Goal: Transaction & Acquisition: Subscribe to service/newsletter

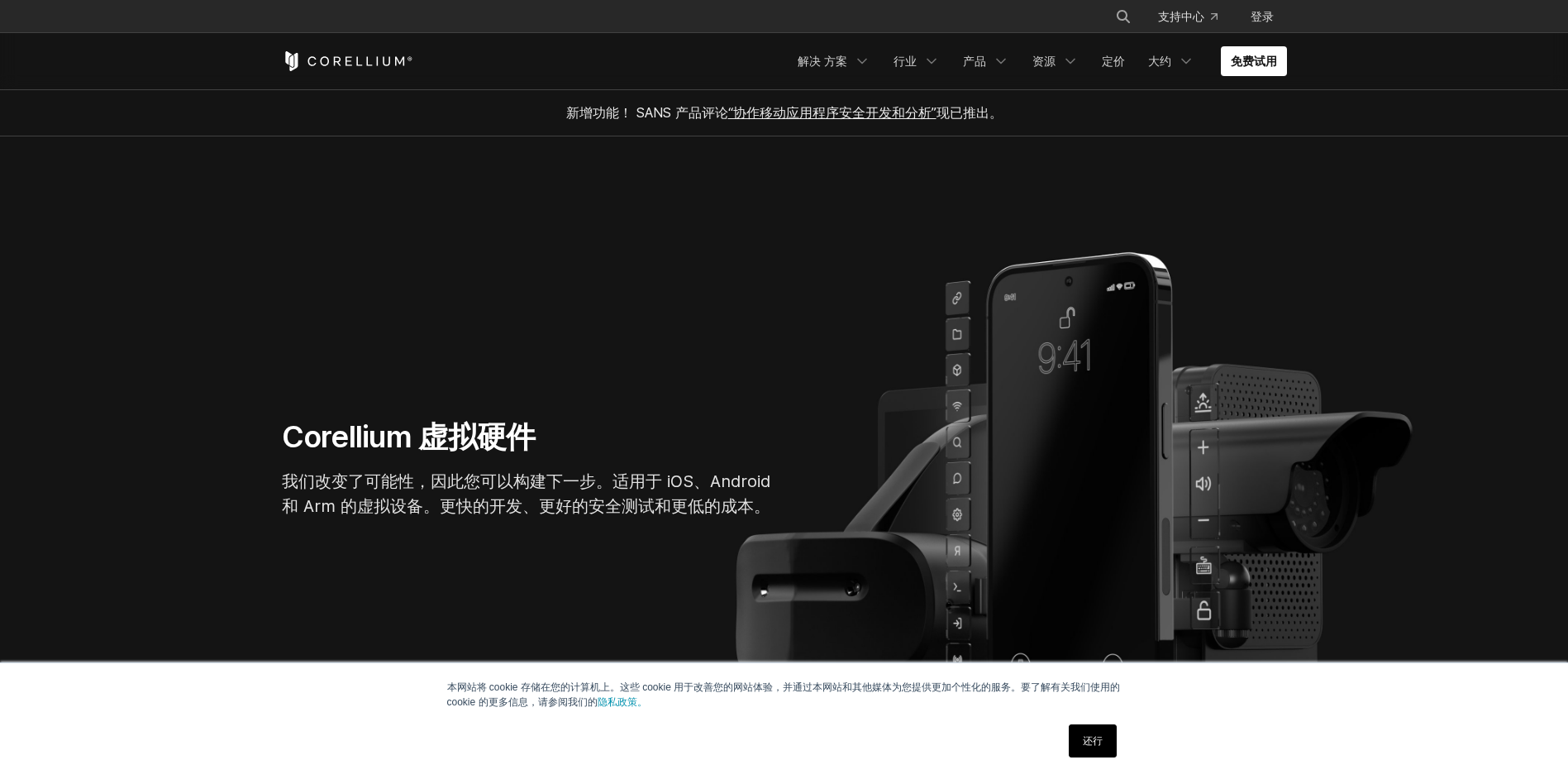
click at [682, 350] on section "Corellium 虚拟硬件 我们改变了可能性，因此您可以构建下一步。适用于 iOS、Android 和 Arm 的虚拟设备。更快的开发、更好的安全测试和更低…" at bounding box center [784, 475] width 1568 height 678
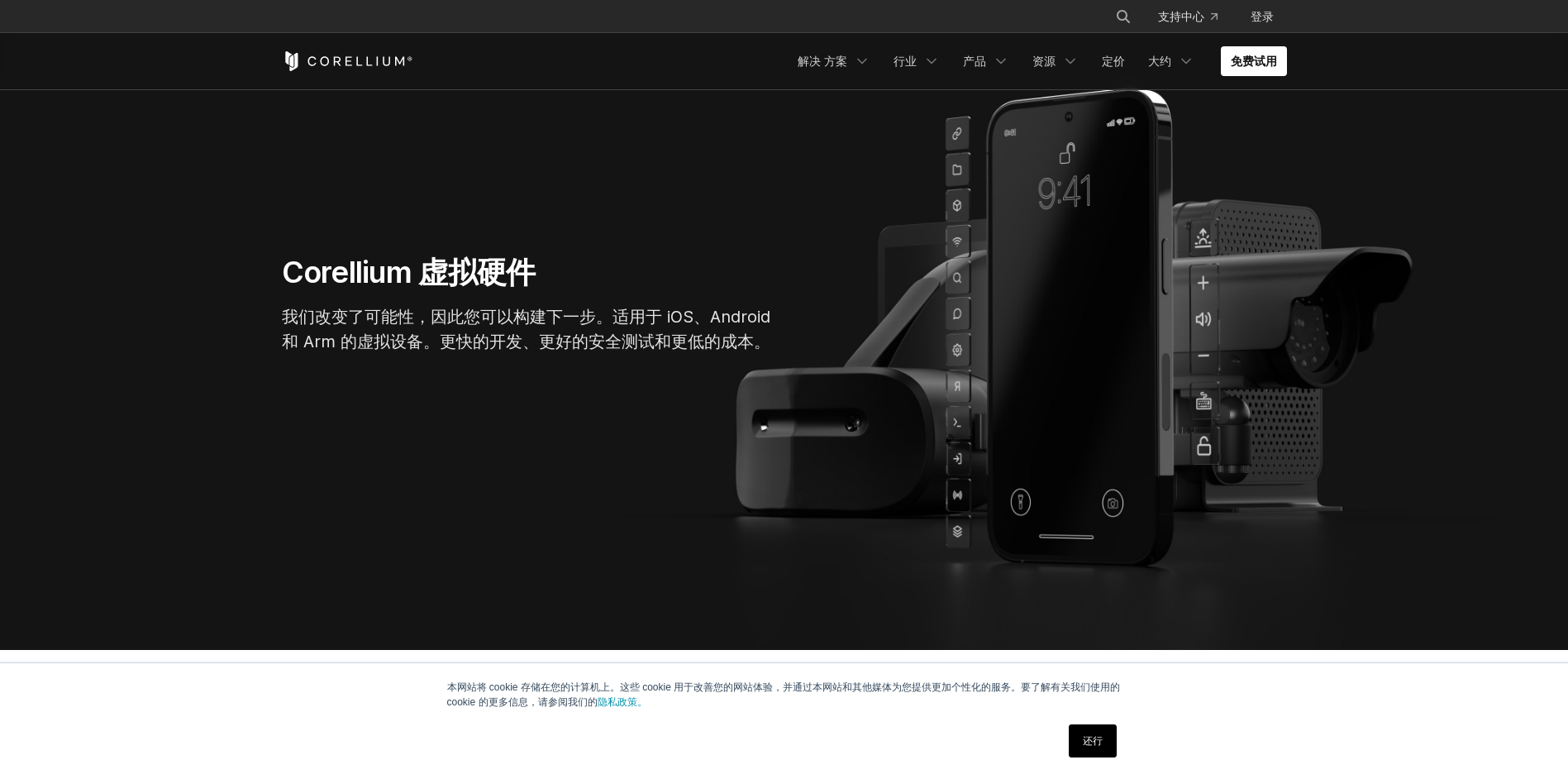
scroll to position [166, 0]
click at [1285, 63] on link "免费试用" at bounding box center [1254, 61] width 66 height 30
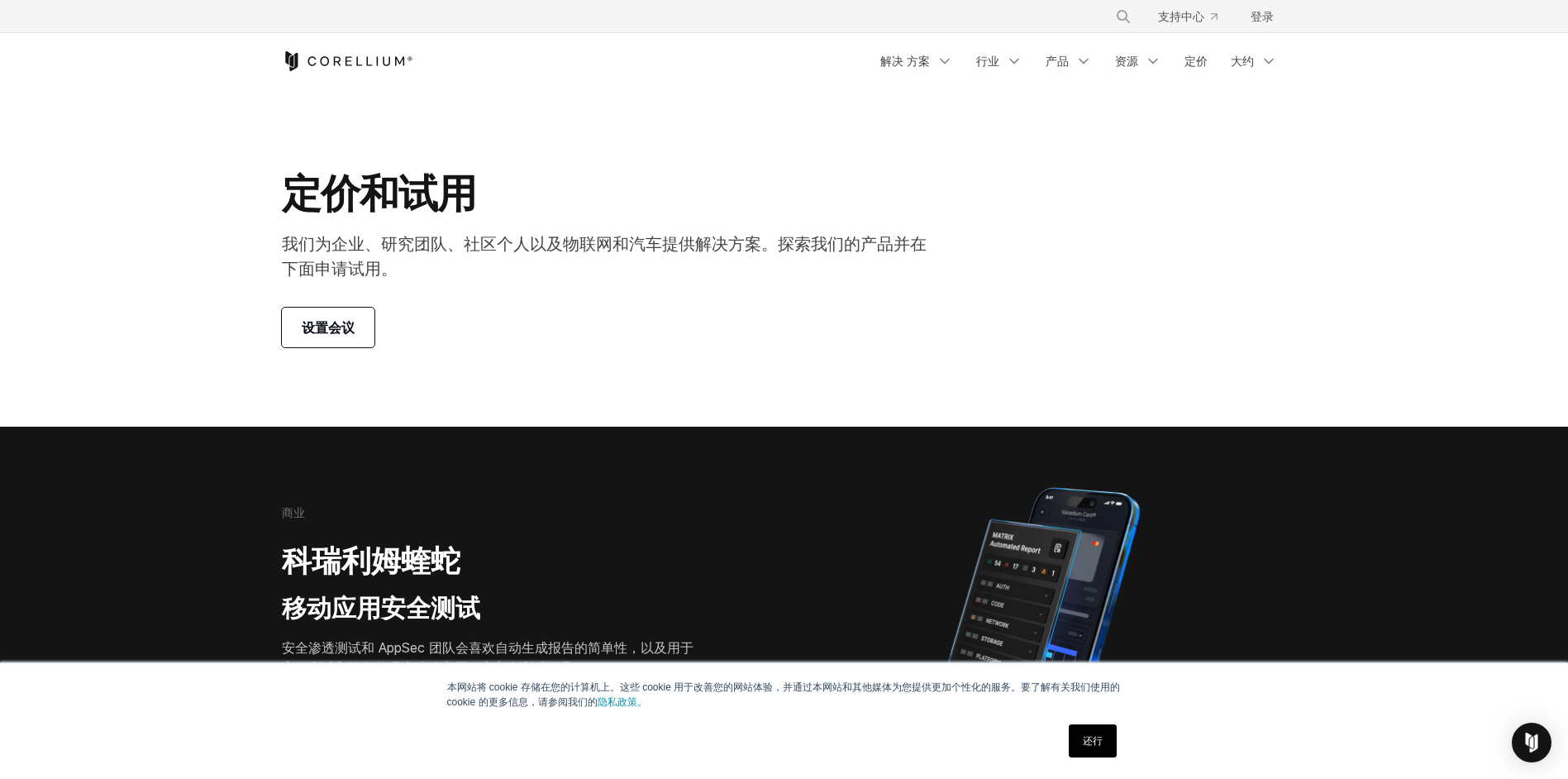
click at [1103, 750] on link "还行" at bounding box center [1092, 740] width 48 height 33
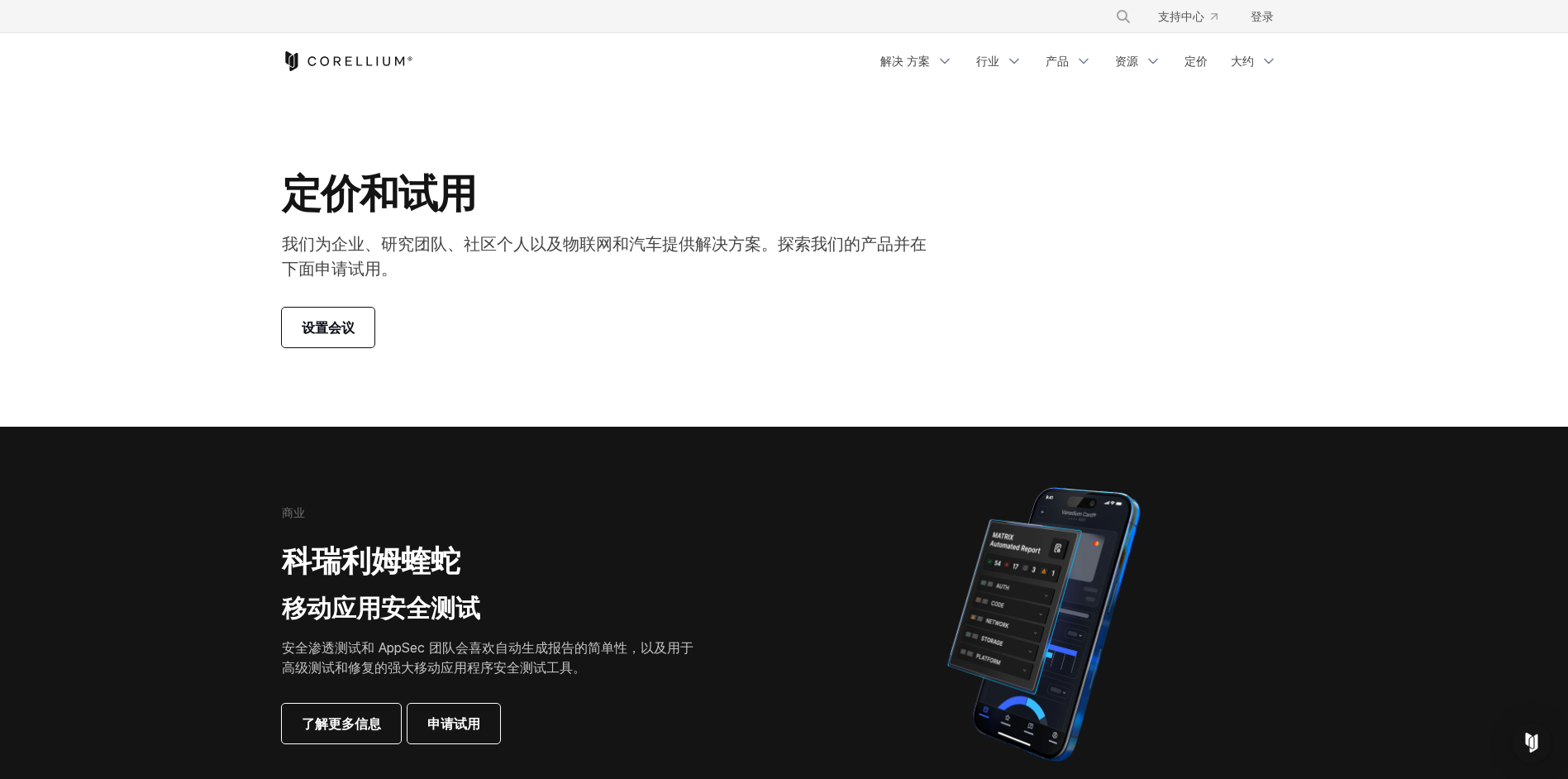
click at [367, 330] on link "设置会议" at bounding box center [327, 327] width 93 height 39
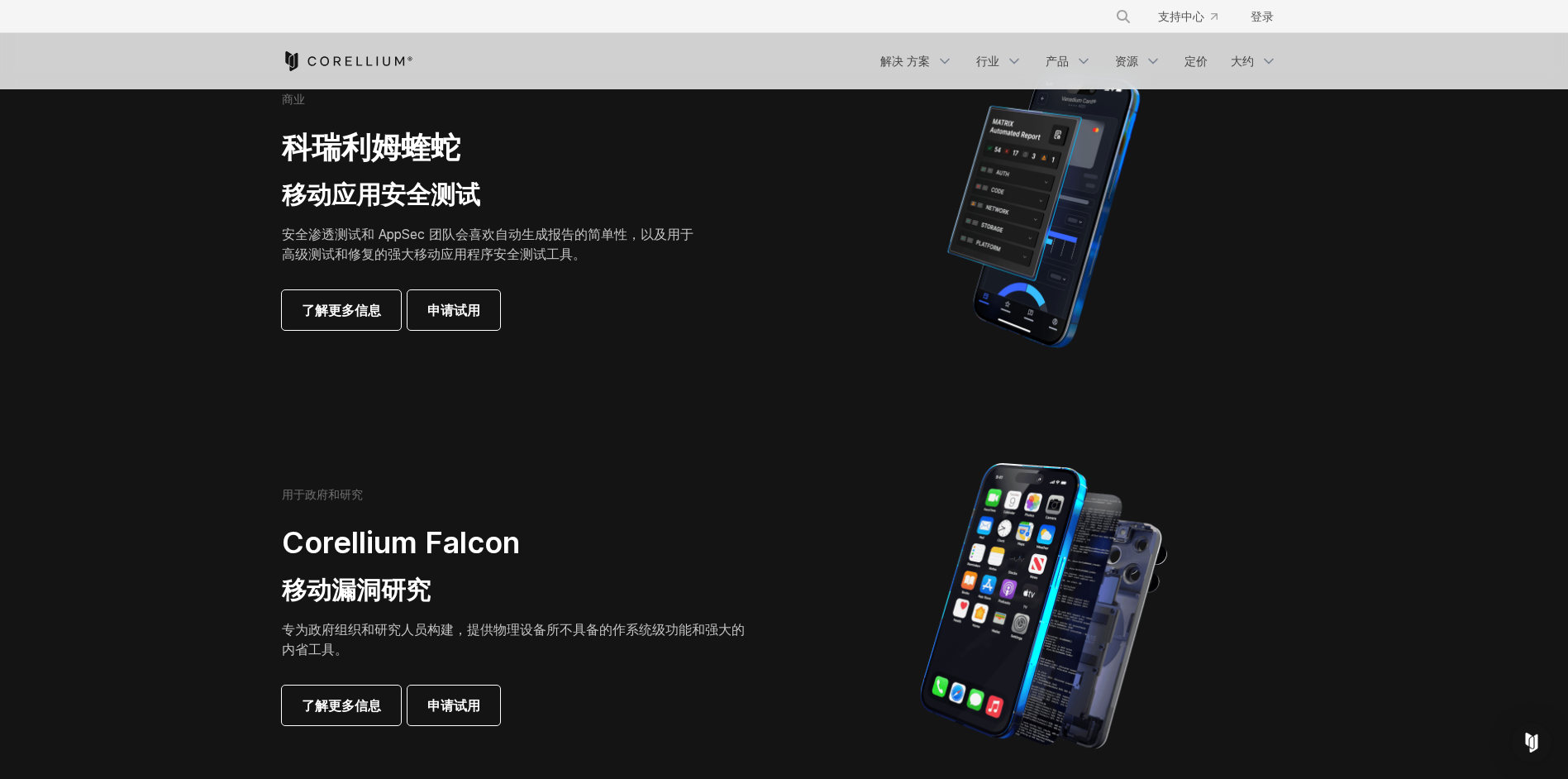
scroll to position [909, 0]
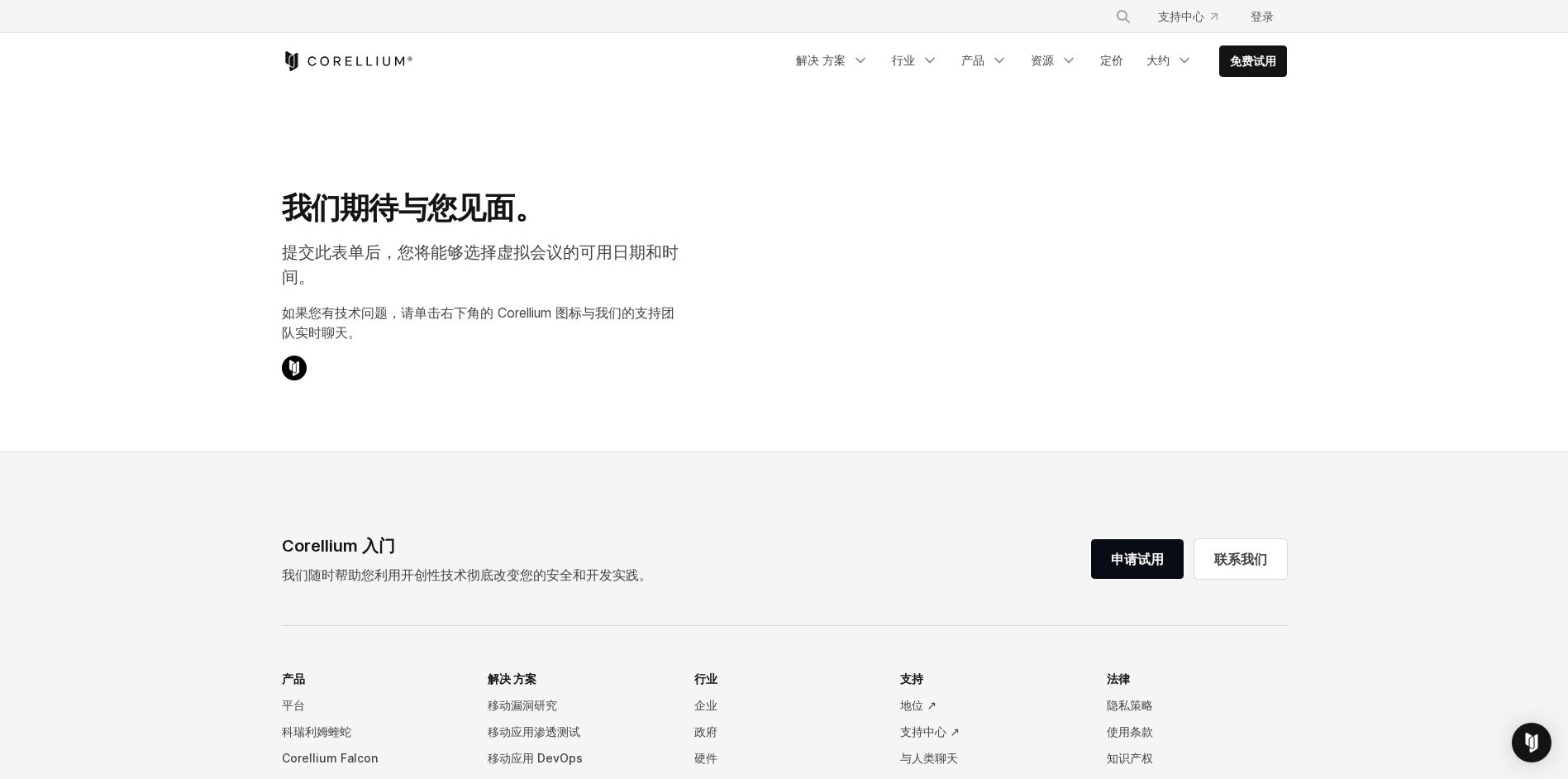
select select "**"
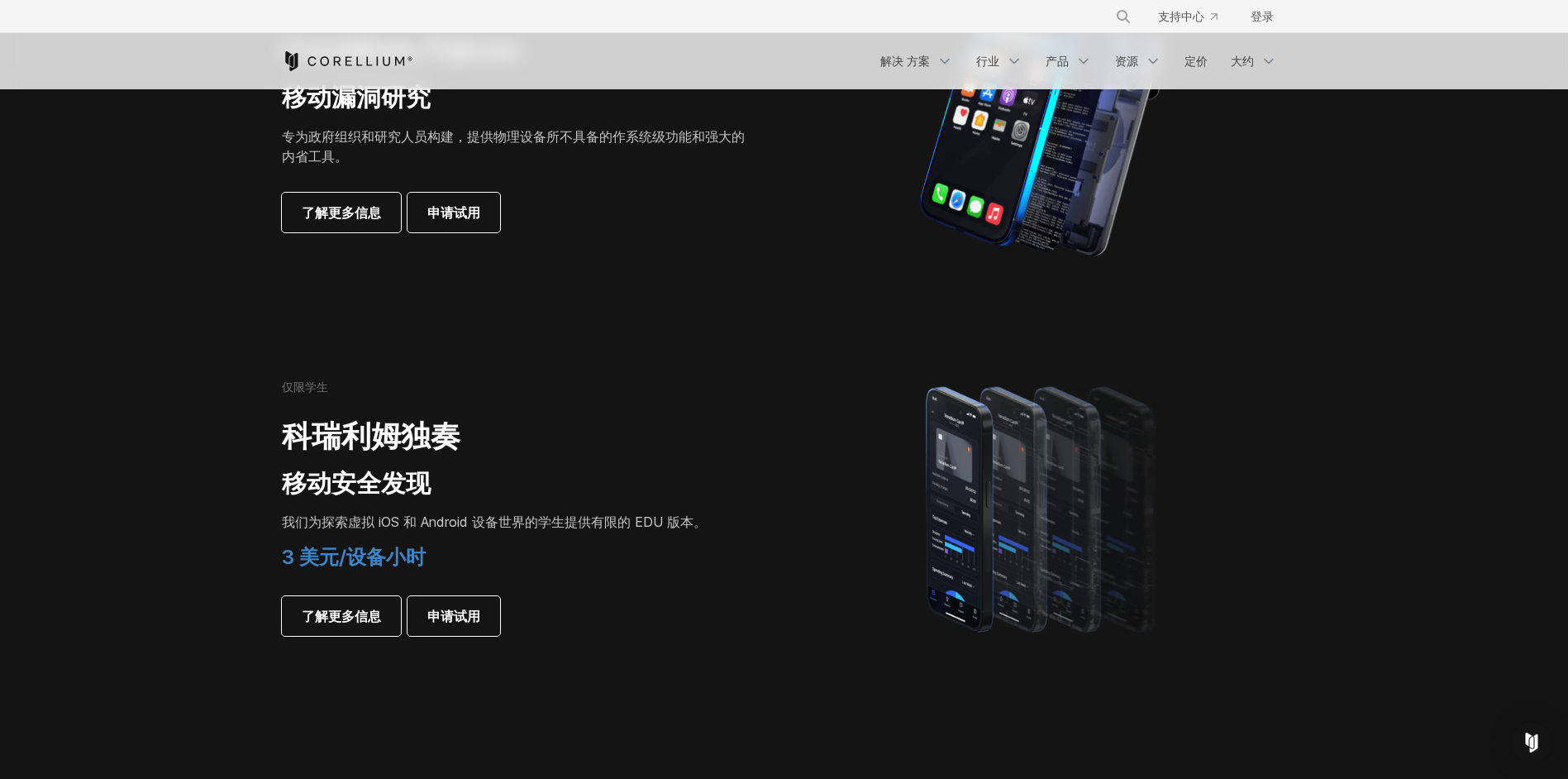
scroll to position [909, 0]
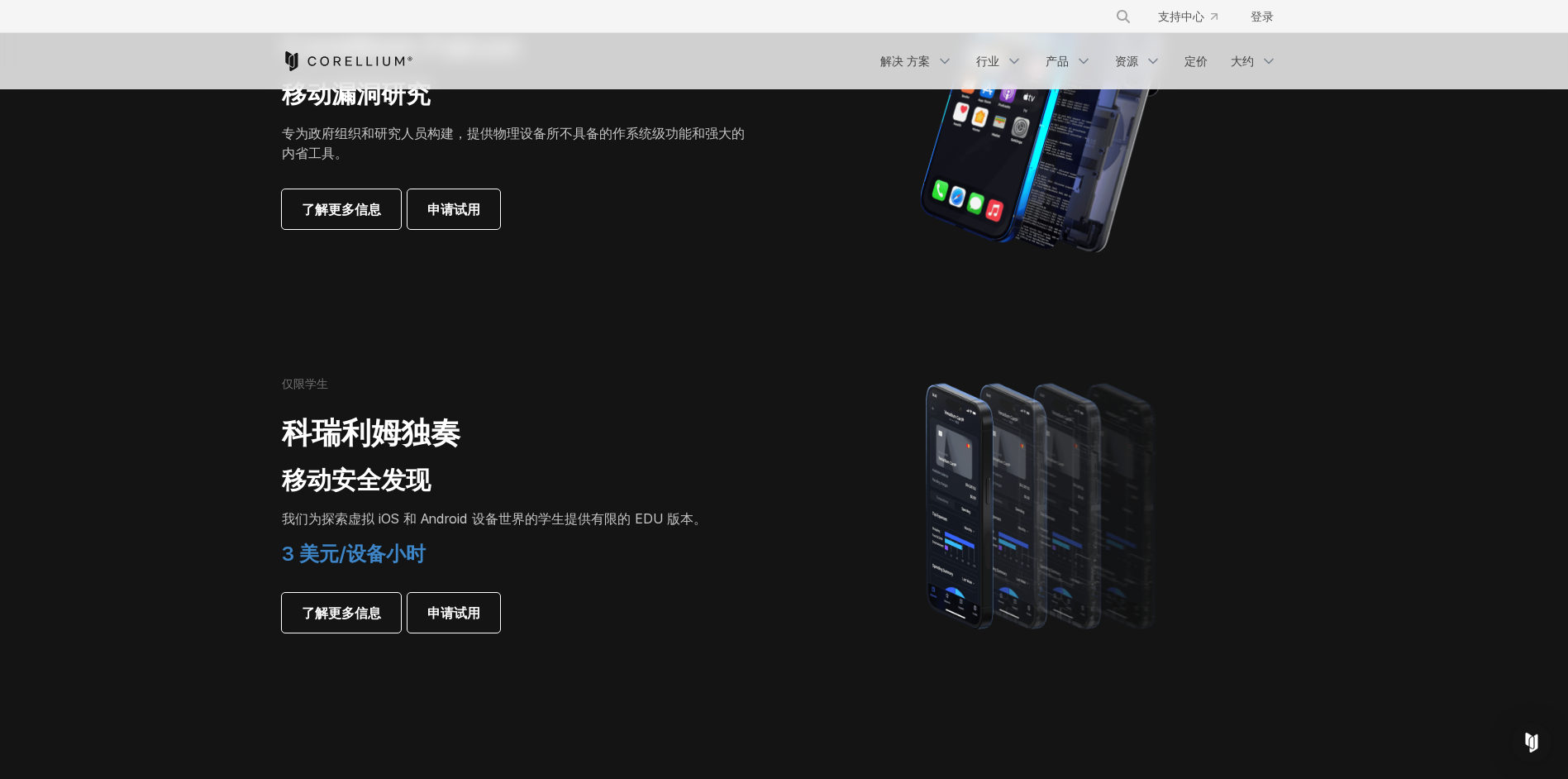
click at [444, 588] on div "3 美元/设备小时 了解更多信息 申请试用" at bounding box center [512, 586] width 463 height 91
click at [443, 605] on span "申请试用" at bounding box center [453, 612] width 53 height 20
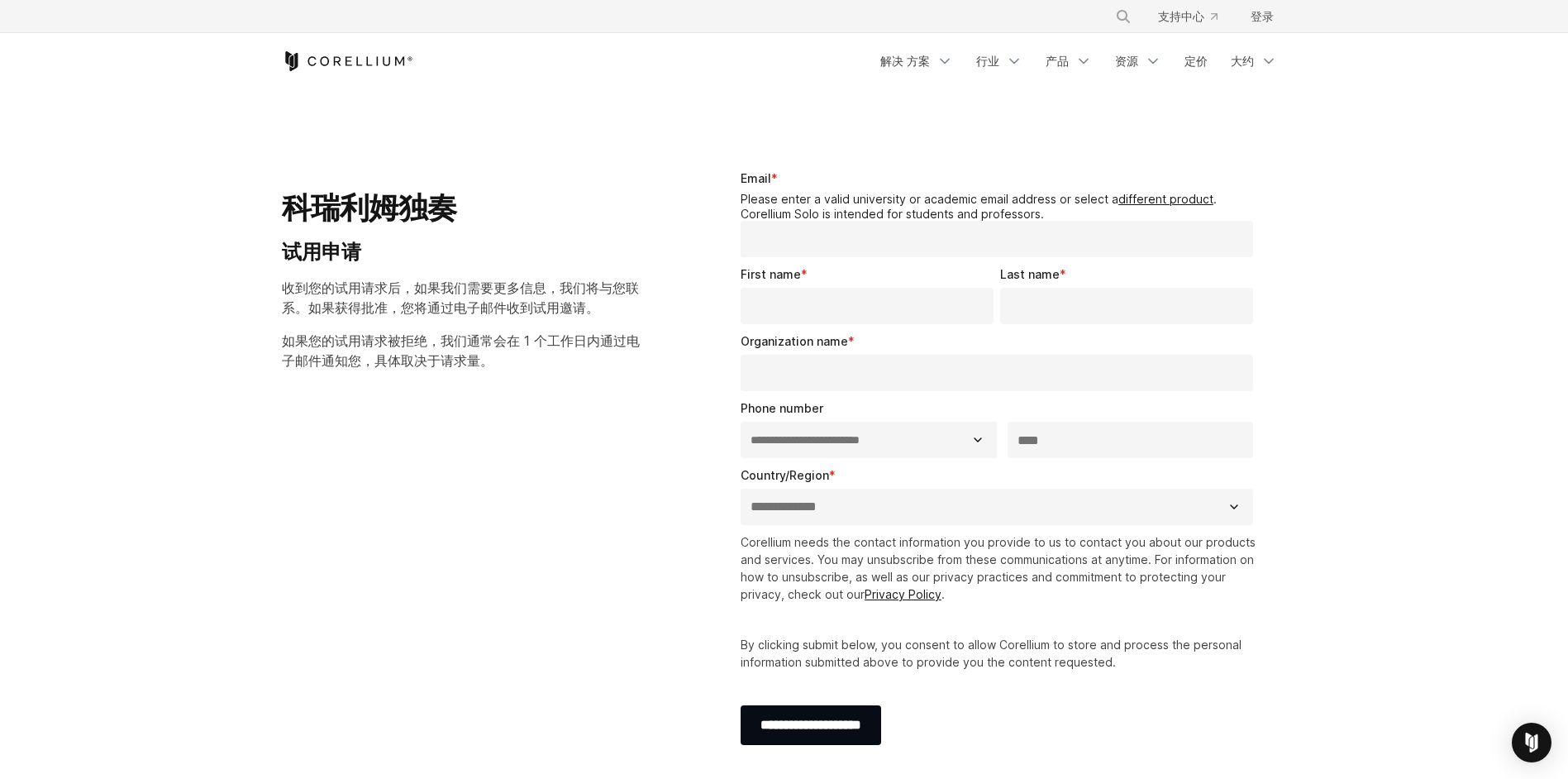
select select "**"
